Goal: Information Seeking & Learning: Compare options

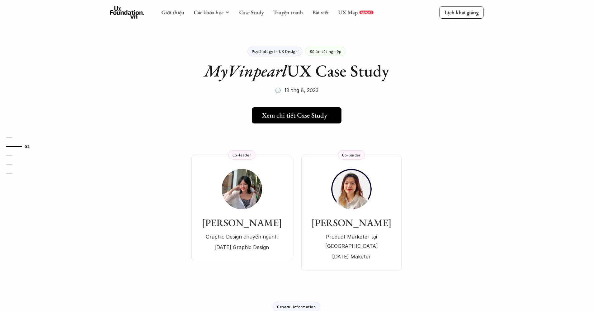
click at [315, 114] on h5 "Xem chi tiết Case Study" at bounding box center [294, 115] width 65 height 8
click at [462, 15] on p "Lịch khai giảng" at bounding box center [461, 12] width 34 height 7
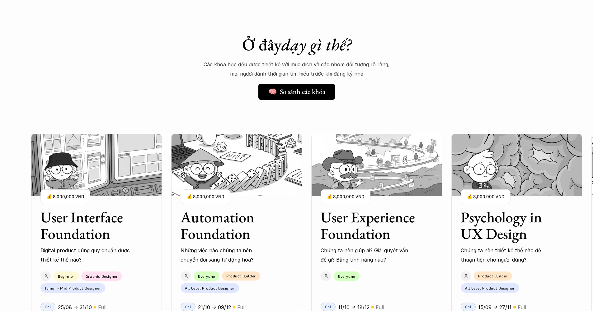
scroll to position [396, 0]
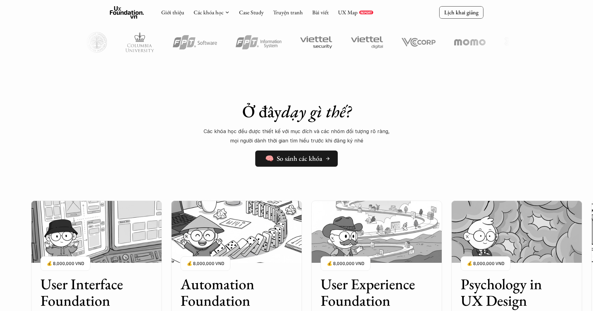
click at [313, 162] on link "🧠 So sánh các khóa" at bounding box center [296, 159] width 83 height 16
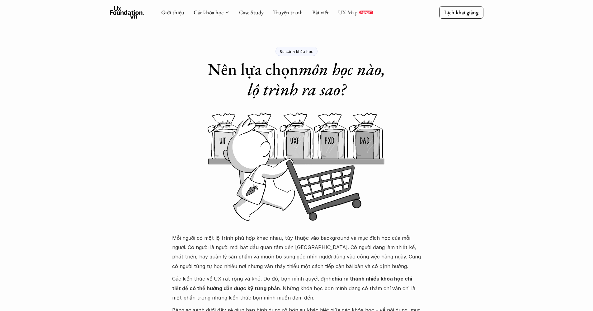
click at [353, 12] on link "UX Map" at bounding box center [348, 12] width 20 height 7
click at [251, 16] on link "Case Study" at bounding box center [251, 12] width 25 height 7
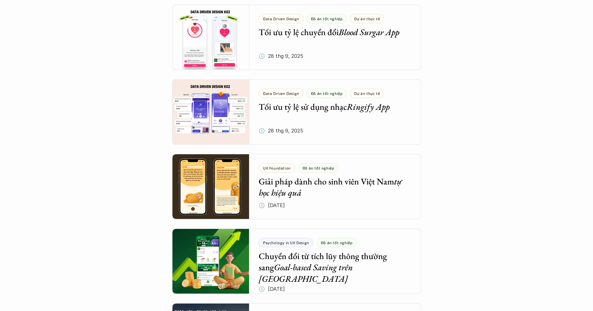
scroll to position [318, 0]
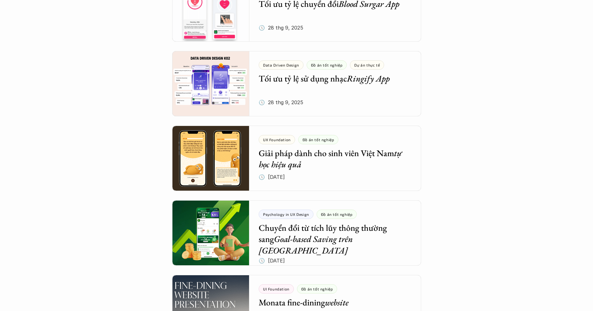
click at [363, 167] on div at bounding box center [296, 158] width 249 height 65
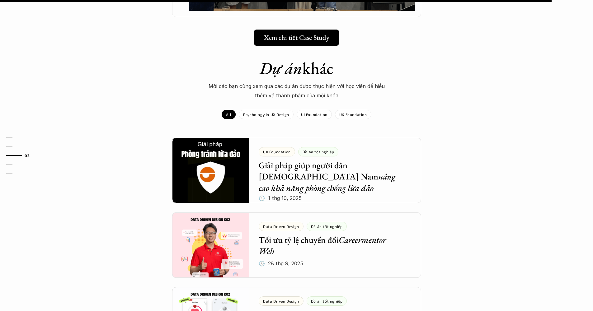
scroll to position [434, 0]
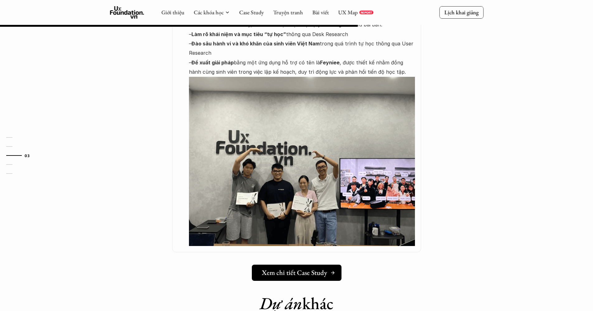
click at [320, 265] on link "Xem chi tiết Case Study" at bounding box center [297, 273] width 90 height 16
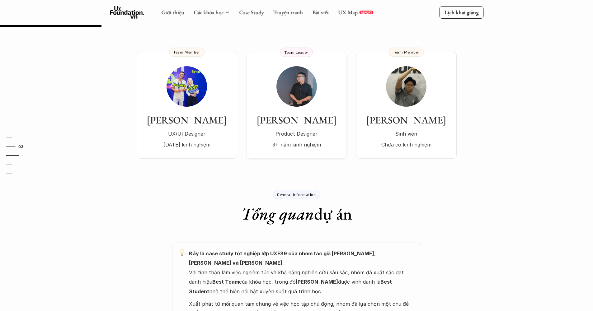
scroll to position [0, 0]
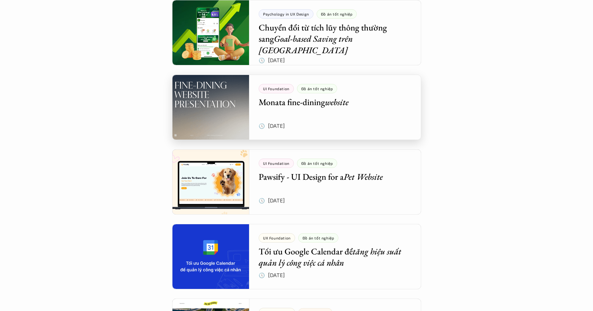
scroll to position [569, 0]
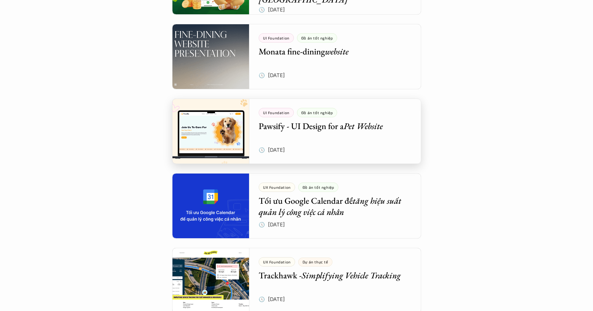
click at [230, 138] on div at bounding box center [296, 131] width 249 height 65
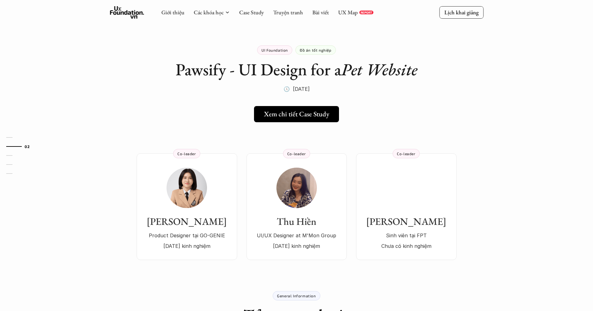
scroll to position [45, 0]
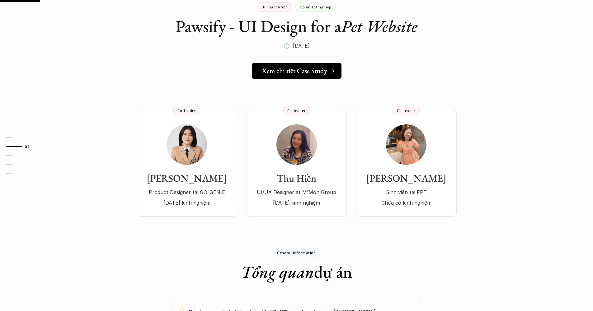
click at [314, 69] on h5 "Xem chi tiết Case Study" at bounding box center [294, 71] width 65 height 8
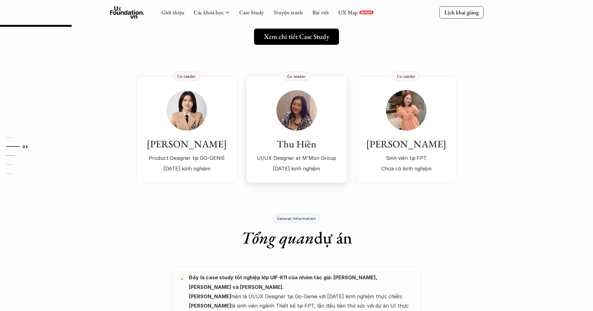
scroll to position [0, 0]
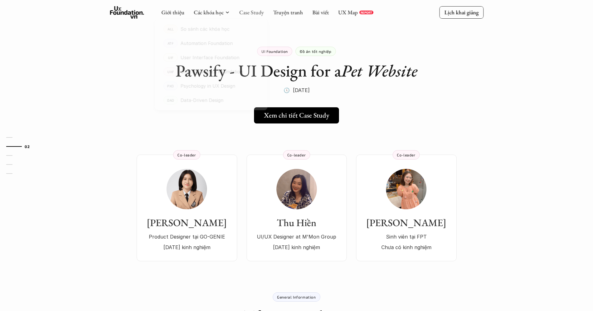
click at [248, 14] on link "Case Study" at bounding box center [251, 12] width 25 height 7
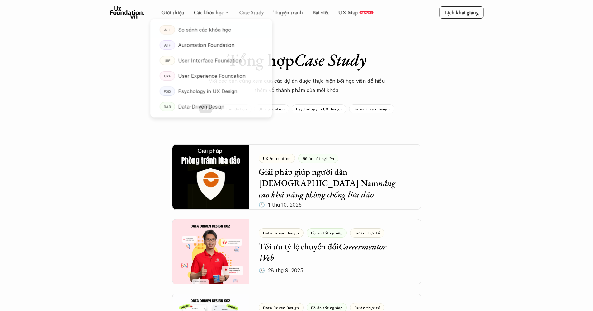
click at [254, 14] on link "Case Study" at bounding box center [251, 12] width 25 height 7
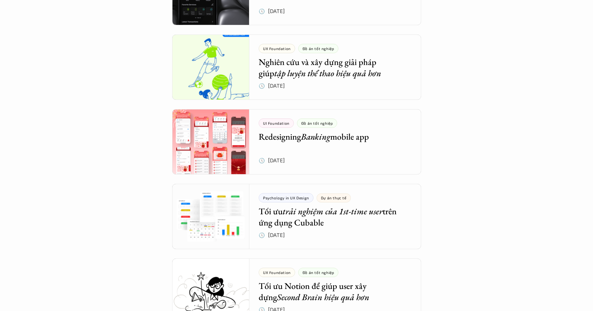
scroll to position [1313, 0]
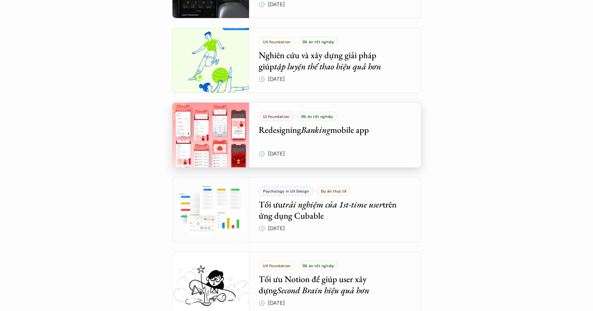
click at [233, 136] on div at bounding box center [296, 134] width 249 height 65
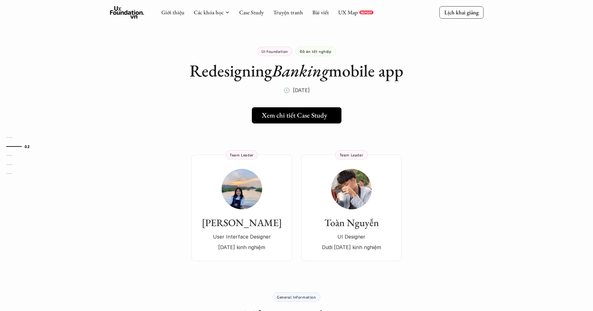
click at [308, 118] on h5 "Xem chi tiết Case Study" at bounding box center [294, 115] width 65 height 8
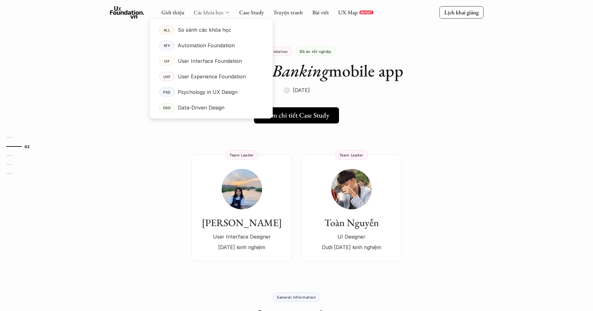
click at [210, 12] on link "Các khóa học" at bounding box center [209, 12] width 30 height 7
click at [207, 25] on link "ALL So sánh các khóa học" at bounding box center [211, 30] width 123 height 16
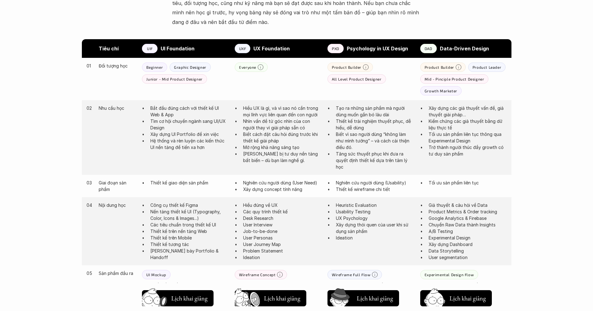
scroll to position [369, 0]
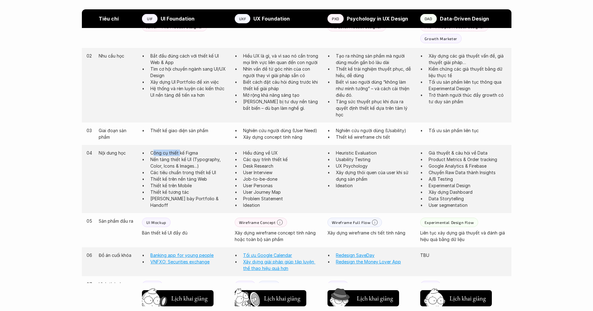
drag, startPoint x: 153, startPoint y: 152, endPoint x: 186, endPoint y: 152, distance: 33.0
click at [184, 152] on p "Công cụ thiết kế Figma" at bounding box center [189, 153] width 78 height 7
click at [200, 152] on p "Công cụ thiết kế Figma" at bounding box center [189, 153] width 78 height 7
drag, startPoint x: 150, startPoint y: 160, endPoint x: 165, endPoint y: 160, distance: 14.3
click at [150, 160] on p "Nền tảng thiết kế UI (Typography, Color, Icons & Images...)" at bounding box center [189, 162] width 78 height 13
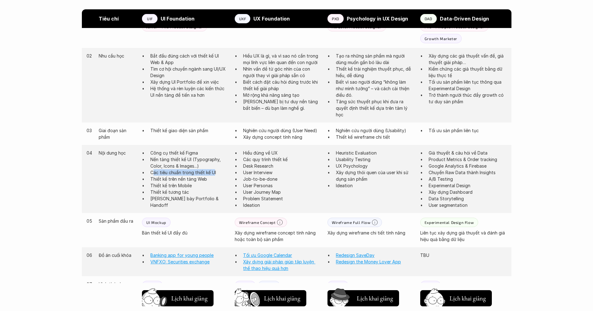
drag, startPoint x: 153, startPoint y: 173, endPoint x: 213, endPoint y: 171, distance: 60.4
click at [213, 171] on p "Các tiêu chuẩn trong thiết kế UI" at bounding box center [189, 172] width 78 height 7
drag, startPoint x: 150, startPoint y: 177, endPoint x: 168, endPoint y: 177, distance: 17.8
click at [164, 177] on p "Thiết kế trên nền tảng Web" at bounding box center [189, 179] width 78 height 7
drag, startPoint x: 153, startPoint y: 185, endPoint x: 200, endPoint y: 186, distance: 47.3
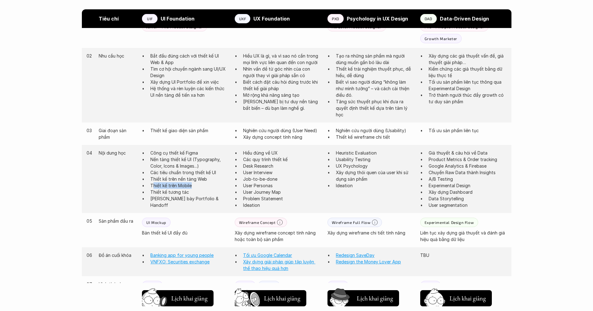
click at [200, 185] on p "Thiết kế trên Mobile" at bounding box center [189, 185] width 78 height 7
drag, startPoint x: 152, startPoint y: 190, endPoint x: 196, endPoint y: 191, distance: 43.9
click at [196, 191] on p "Thiết kế tương tác" at bounding box center [189, 191] width 78 height 7
drag, startPoint x: 151, startPoint y: 196, endPoint x: 213, endPoint y: 196, distance: 61.3
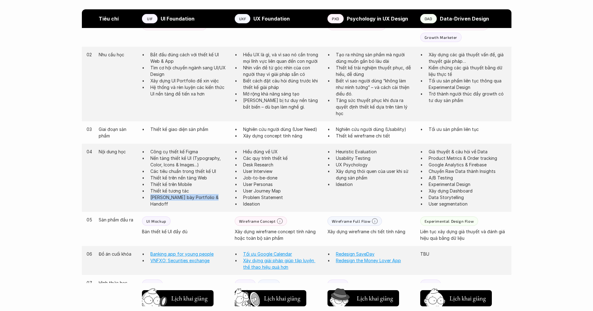
click at [213, 196] on p "Trình bày Portfolio & Handoff" at bounding box center [189, 200] width 78 height 13
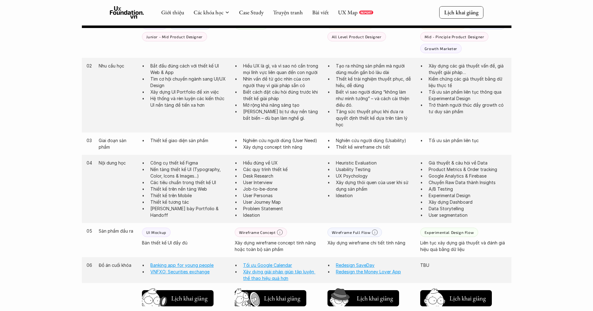
click at [224, 179] on p "Các tiêu chuẩn trong thiết kế UI" at bounding box center [189, 182] width 78 height 7
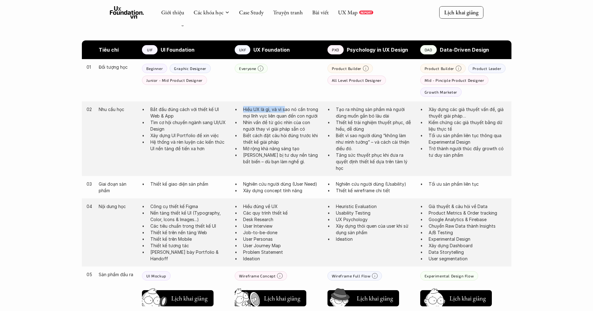
drag, startPoint x: 242, startPoint y: 107, endPoint x: 293, endPoint y: 108, distance: 50.5
click at [291, 108] on ul "Hiểu UX là gì, và vì sao nó cần trong mọi lĩnh vực liên quan đến con người Nhìn…" at bounding box center [278, 135] width 87 height 59
drag, startPoint x: 307, startPoint y: 108, endPoint x: 311, endPoint y: 108, distance: 4.4
click at [311, 108] on p "Hiểu UX là gì, và vì sao nó cần trong mọi lĩnh vực liên quan đến con người" at bounding box center [282, 112] width 78 height 13
click at [312, 109] on p "Hiểu UX là gì, và vì sao nó cần trong mọi lĩnh vực liên quan đến con người" at bounding box center [282, 112] width 78 height 13
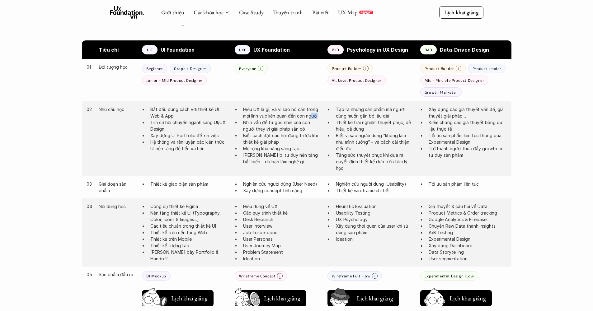
drag, startPoint x: 313, startPoint y: 111, endPoint x: 315, endPoint y: 118, distance: 6.7
click at [315, 117] on p "Hiểu UX là gì, và vì sao nó cần trong mọi lĩnh vực liên quan đến con người" at bounding box center [282, 112] width 78 height 13
drag, startPoint x: 245, startPoint y: 129, endPoint x: 259, endPoint y: 129, distance: 14.0
click at [248, 129] on p "Nhìn vấn đề từ góc nhìn của con người thay vì giải pháp sẵn có" at bounding box center [282, 125] width 78 height 13
click at [239, 134] on ul "Hiểu UX là gì, và vì sao nó cần trong mọi lĩnh vực liên quan đến con người Nhìn…" at bounding box center [278, 135] width 87 height 59
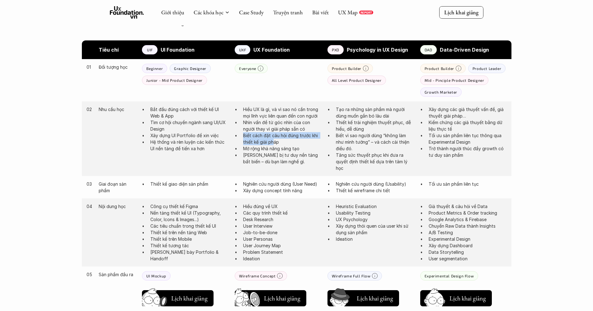
drag, startPoint x: 243, startPoint y: 134, endPoint x: 272, endPoint y: 139, distance: 30.1
click at [272, 139] on p "Biết cách đặt câu hỏi đúng trước khi thiết kế giải pháp" at bounding box center [282, 138] width 78 height 13
click at [255, 146] on p "Mở rộng khả năng sáng tạo" at bounding box center [282, 148] width 78 height 7
drag, startPoint x: 244, startPoint y: 154, endPoint x: 292, endPoint y: 163, distance: 49.0
click at [292, 163] on div "02 Nhu cầu học Bắt đầu đúng cách với thiết kế UI Web & App Tìm cơ hội chuyển ng…" at bounding box center [297, 139] width 430 height 75
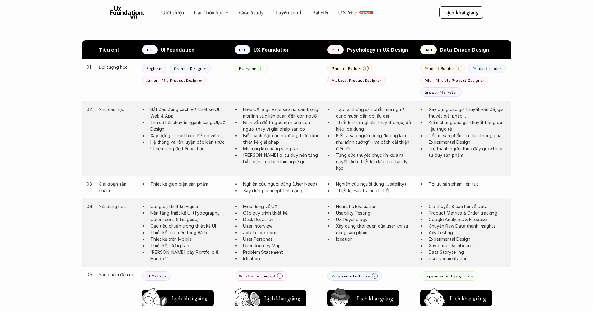
click at [295, 166] on div "02 Nhu cầu học Bắt đầu đúng cách với thiết kế UI Web & App Tìm cơ hội chuyển ng…" at bounding box center [297, 139] width 430 height 75
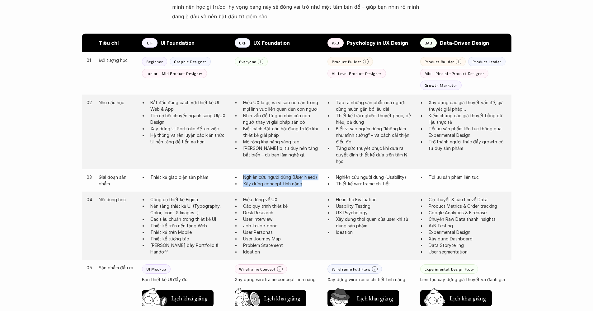
drag, startPoint x: 244, startPoint y: 177, endPoint x: 315, endPoint y: 183, distance: 70.6
click at [315, 183] on ul "Nghiên cứu người dùng (User Need) Xây dựng concept tính năng" at bounding box center [278, 180] width 87 height 13
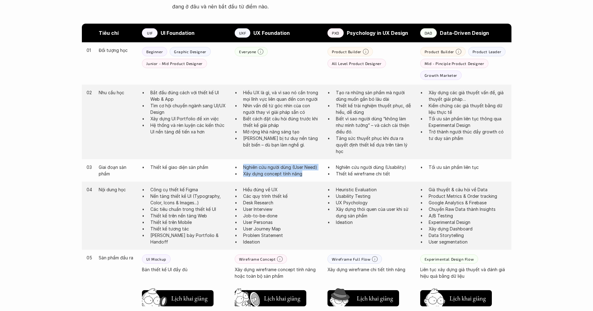
click at [308, 176] on div "03 Giai đoạn sản phẩm Thiết kế giao diện sản phẩm Nghiên cứu người dùng (User N…" at bounding box center [297, 170] width 430 height 22
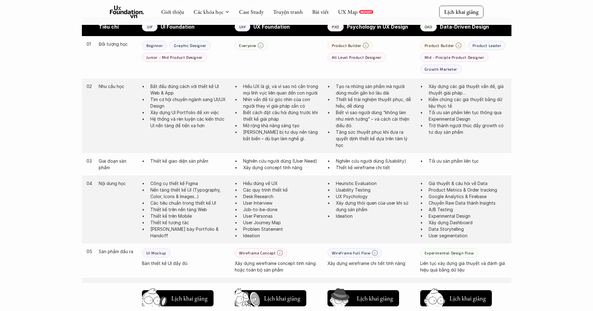
scroll to position [361, 0]
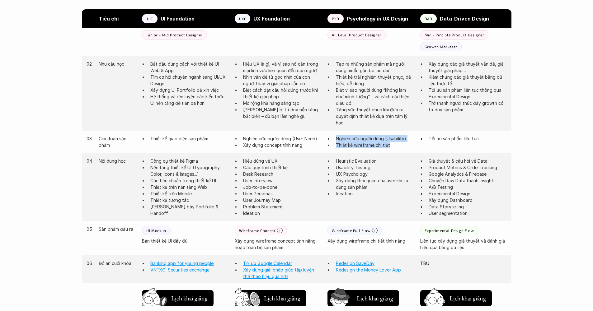
drag, startPoint x: 336, startPoint y: 136, endPoint x: 398, endPoint y: 141, distance: 62.1
click at [398, 141] on ul "Nghiên cứu người dùng (Usability) Thiết kế wireframe chi tiết" at bounding box center [371, 141] width 87 height 13
click at [398, 142] on p "Thiết kế wireframe chi tiết" at bounding box center [375, 145] width 78 height 7
drag, startPoint x: 241, startPoint y: 136, endPoint x: 310, endPoint y: 142, distance: 69.0
click at [310, 142] on ul "Nghiên cứu người dùng (User Need) Xây dựng concept tính năng" at bounding box center [278, 141] width 87 height 13
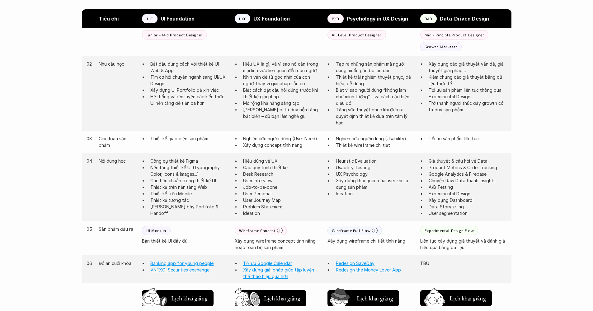
click at [312, 143] on p "Xây dựng concept tính năng" at bounding box center [282, 145] width 78 height 7
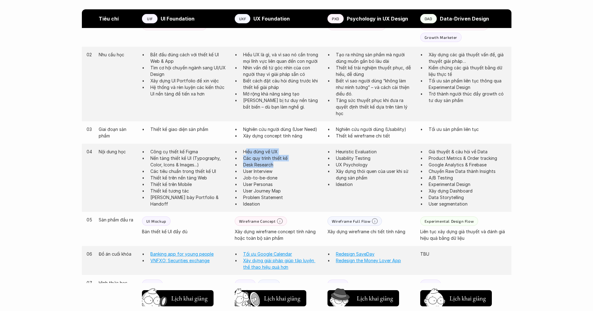
drag, startPoint x: 246, startPoint y: 150, endPoint x: 284, endPoint y: 161, distance: 39.3
click at [284, 161] on ul "Hiểu đúng về UX Các quy trình thiết kế Desk Research User Interview Job-to-be-d…" at bounding box center [278, 178] width 87 height 59
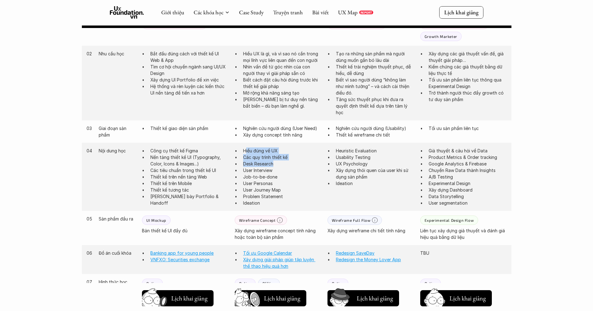
scroll to position [331, 0]
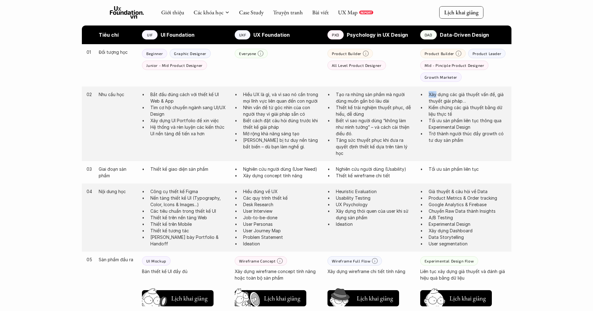
drag, startPoint x: 428, startPoint y: 92, endPoint x: 442, endPoint y: 94, distance: 14.7
click at [439, 93] on ul "Xây dựng các giả thuyết vấn đề, giả thuyết giải pháp… Kiểm chứng các giả thuyết…" at bounding box center [463, 117] width 87 height 52
click at [450, 95] on p "Xây dựng các giả thuyết vấn đề, giả thuyết giải pháp…" at bounding box center [468, 97] width 78 height 13
click at [459, 97] on p "Xây dựng các giả thuyết vấn đề, giả thuyết giải pháp…" at bounding box center [468, 97] width 78 height 13
drag, startPoint x: 431, startPoint y: 105, endPoint x: 457, endPoint y: 111, distance: 26.1
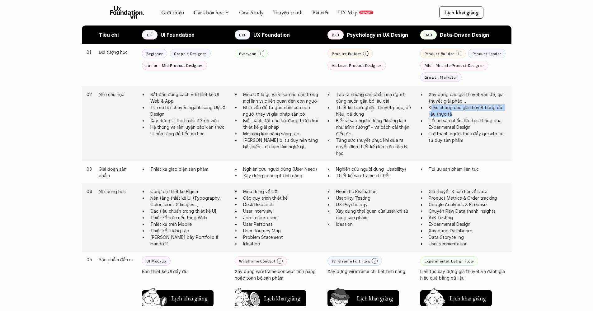
click at [456, 111] on p "Kiểm chứng các giả thuyết bằng dữ liệu thực tế" at bounding box center [468, 110] width 78 height 13
click at [469, 115] on p "Kiểm chứng các giả thuyết bằng dữ liệu thực tế" at bounding box center [468, 110] width 78 height 13
drag, startPoint x: 430, startPoint y: 118, endPoint x: 479, endPoint y: 125, distance: 49.7
click at [479, 125] on p "Tối ưu sản phẩm liên tục thông qua Experimental Design" at bounding box center [468, 123] width 78 height 13
click at [474, 138] on p "Trở thành người thúc đẩy growth có tư duy sản phẩm" at bounding box center [468, 136] width 78 height 13
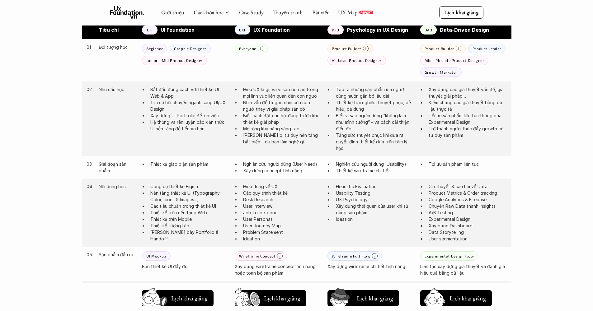
scroll to position [346, 0]
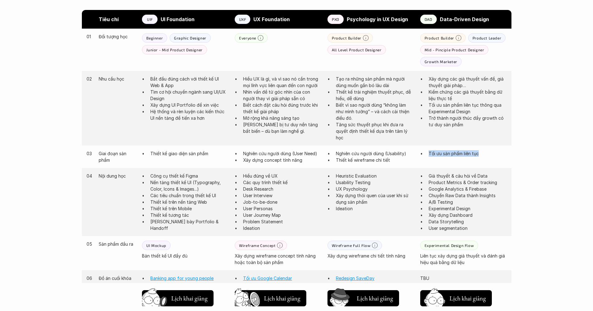
drag, startPoint x: 428, startPoint y: 152, endPoint x: 491, endPoint y: 152, distance: 62.6
click at [491, 152] on p "Tối ưu sản phẩm liên tục" at bounding box center [468, 153] width 78 height 7
click at [496, 150] on p "Tối ưu sản phẩm liên tục" at bounding box center [468, 153] width 78 height 7
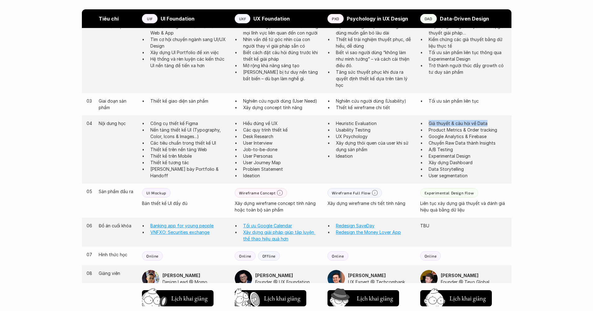
drag, startPoint x: 430, startPoint y: 121, endPoint x: 501, endPoint y: 122, distance: 71.3
click at [501, 122] on p "Giả thuyết & câu hỏi về Data" at bounding box center [468, 123] width 78 height 7
click at [441, 123] on p "Giả thuyết & câu hỏi về Data" at bounding box center [468, 123] width 78 height 7
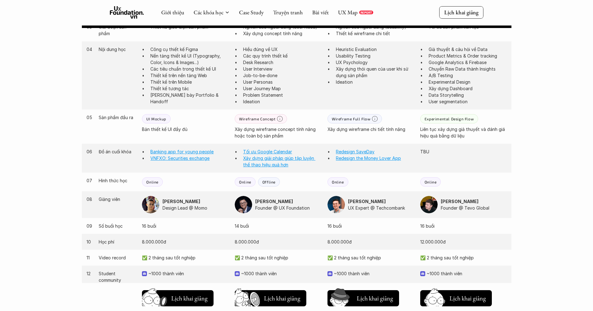
scroll to position [524, 0]
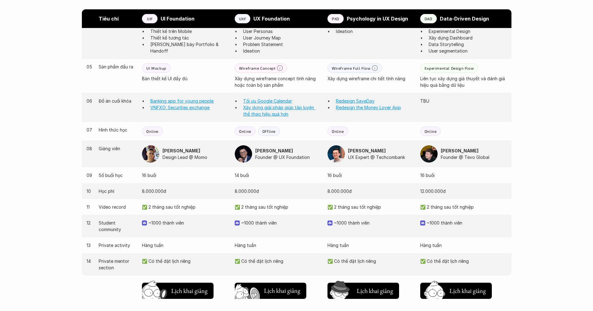
click at [258, 293] on img at bounding box center [248, 298] width 33 height 28
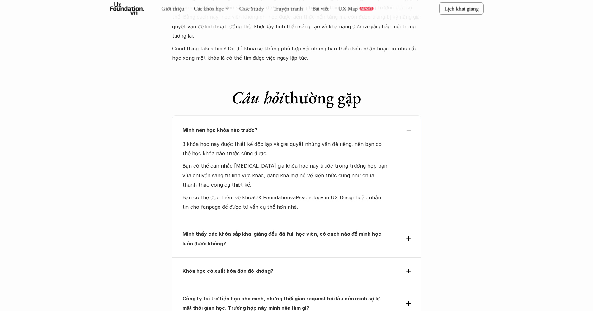
scroll to position [2347, 0]
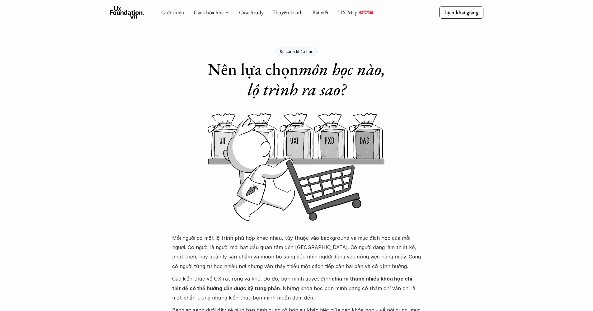
click at [165, 12] on link "Giới thiệu" at bounding box center [172, 12] width 23 height 7
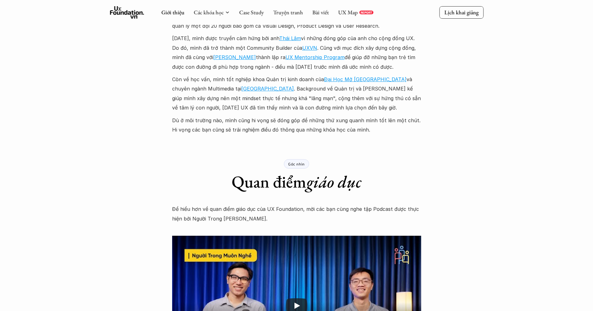
scroll to position [962, 0]
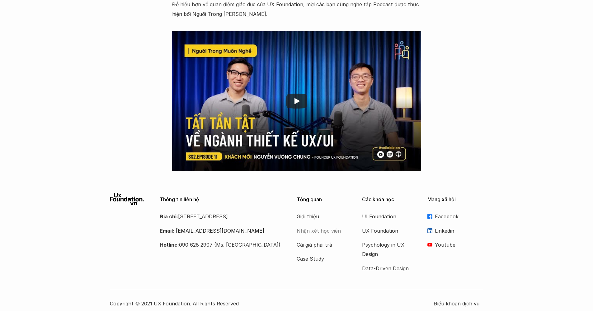
click at [318, 228] on p "Nhận xét học viên" at bounding box center [322, 230] width 50 height 9
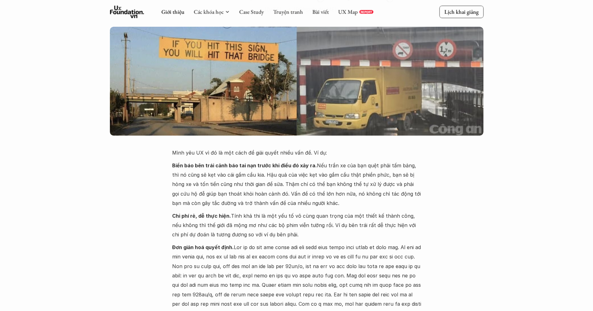
scroll to position [0, 0]
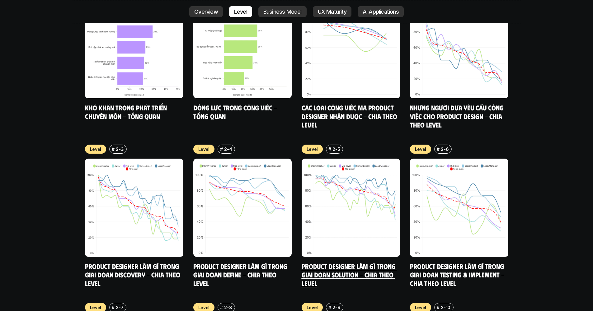
scroll to position [2897, 0]
